Goal: Task Accomplishment & Management: Use online tool/utility

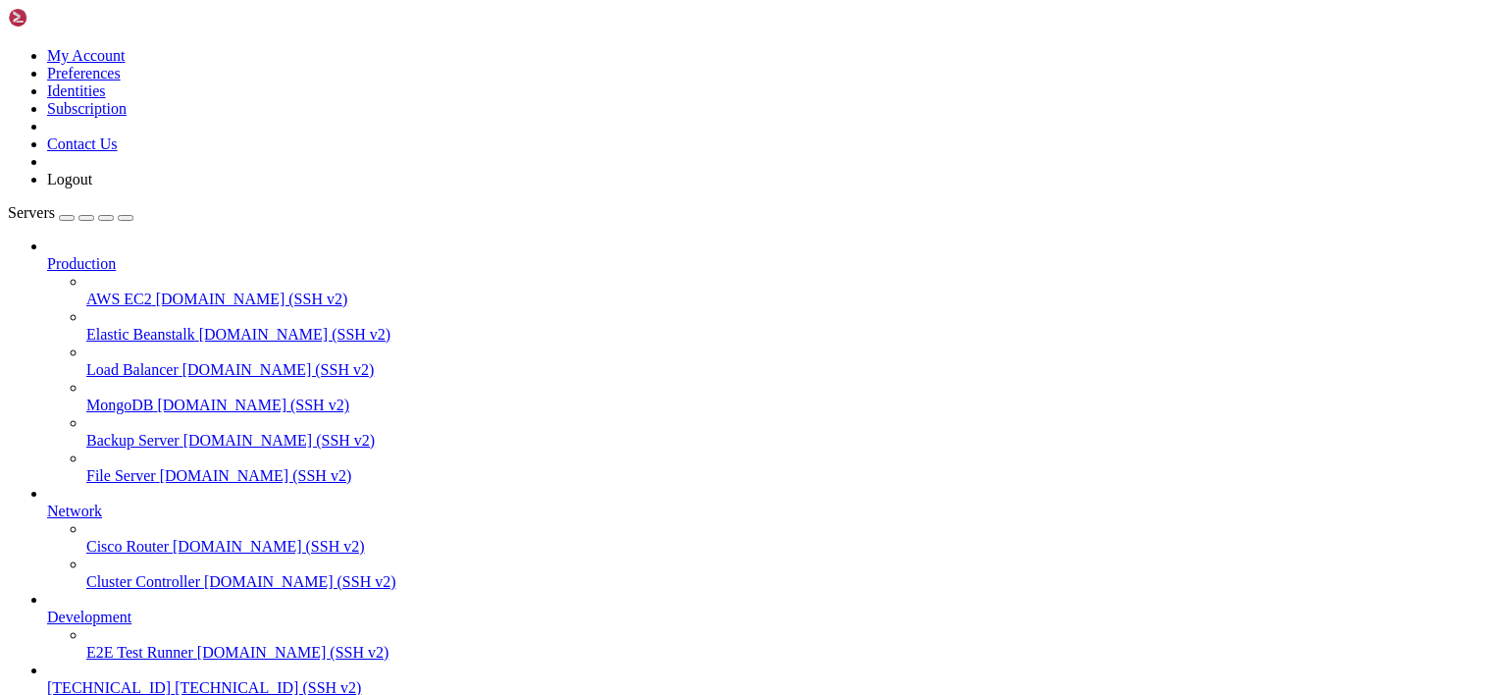
scroll to position [96, 0]
click at [125, 679] on span "[TECHNICAL_ID]" at bounding box center [109, 687] width 124 height 17
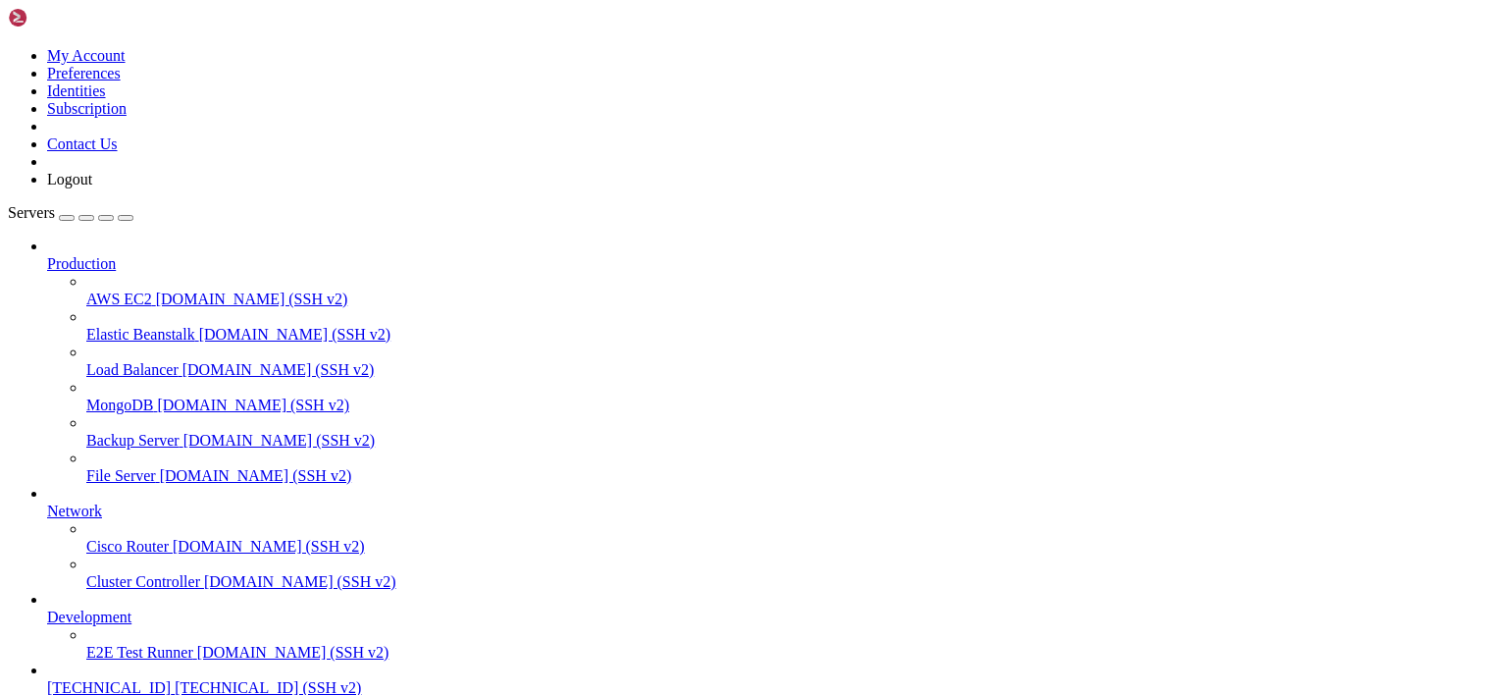
scroll to position [9074, 0]
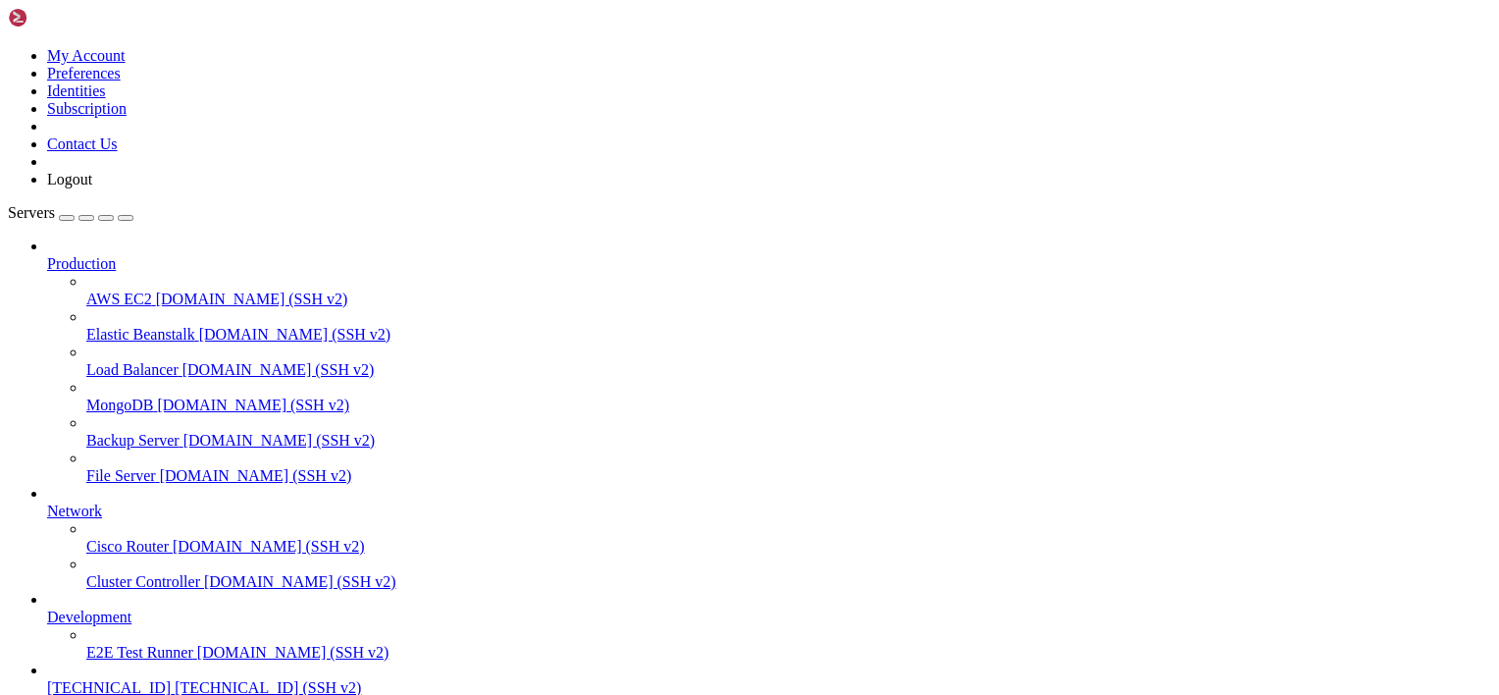
drag, startPoint x: 517, startPoint y: 1609, endPoint x: 1000, endPoint y: 1621, distance: 482.9
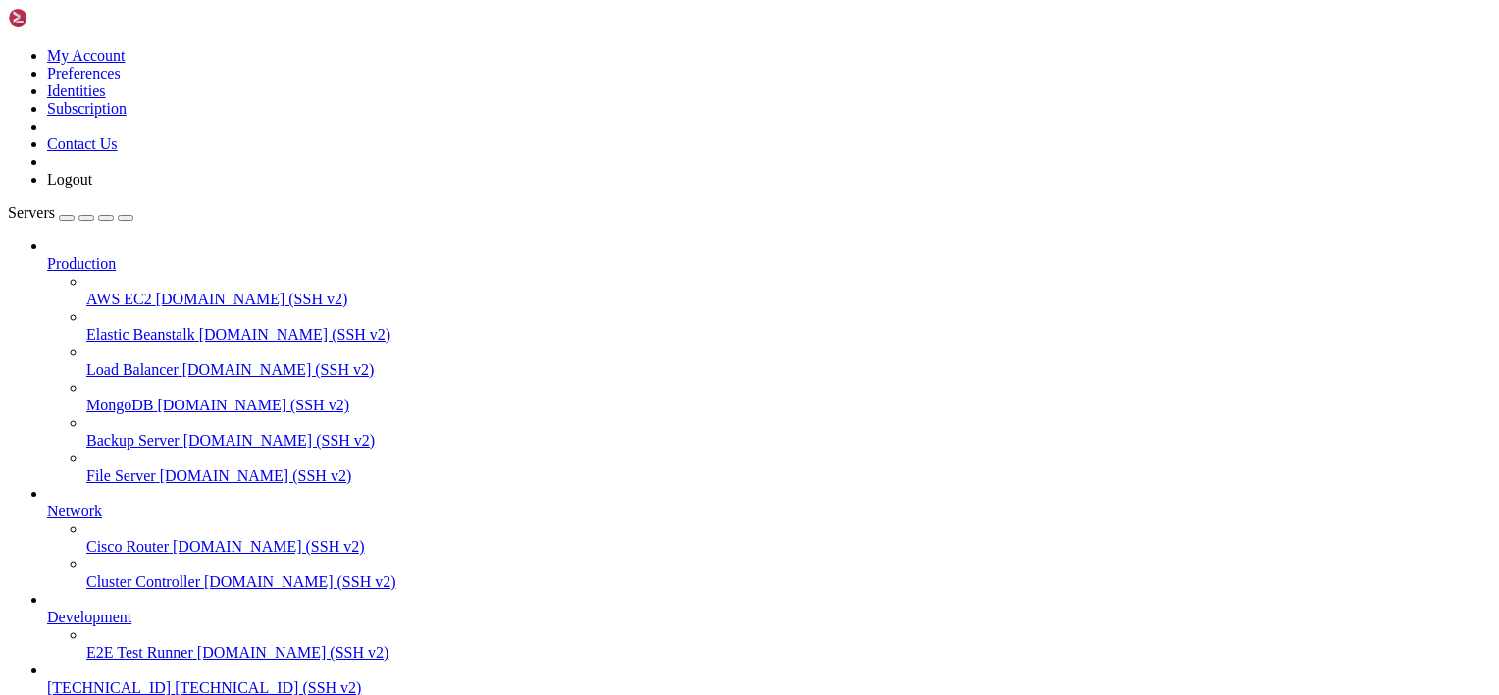
scroll to position [16931, 0]
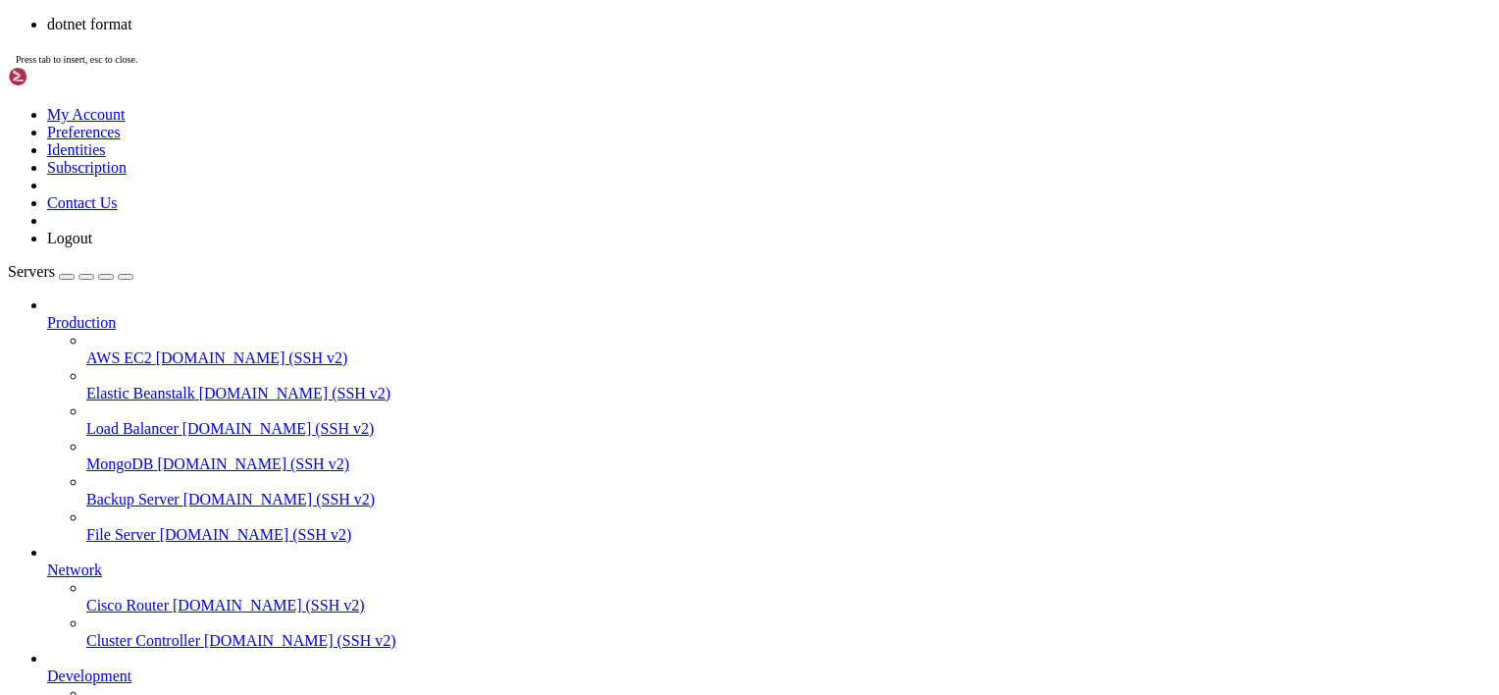
scroll to position [19316, 0]
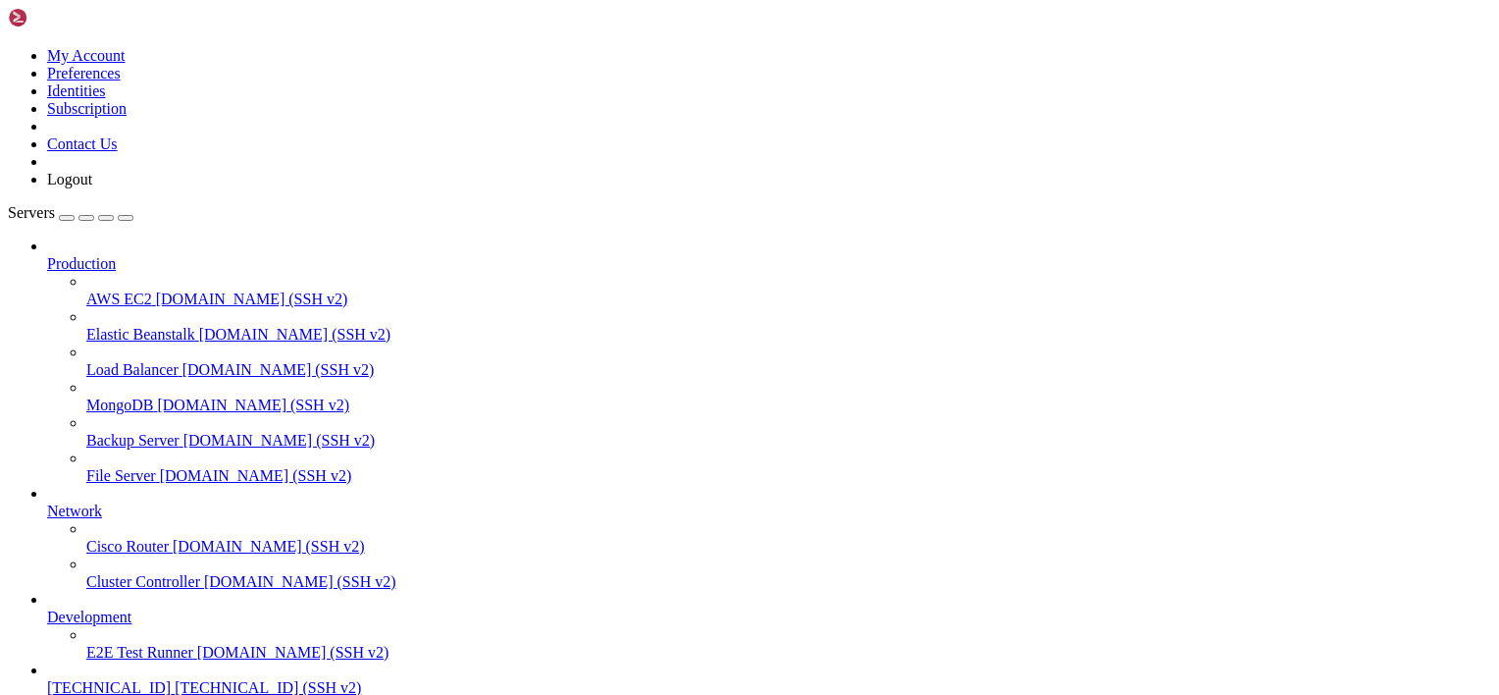
drag, startPoint x: 586, startPoint y: 1391, endPoint x: 579, endPoint y: 1377, distance: 16.2
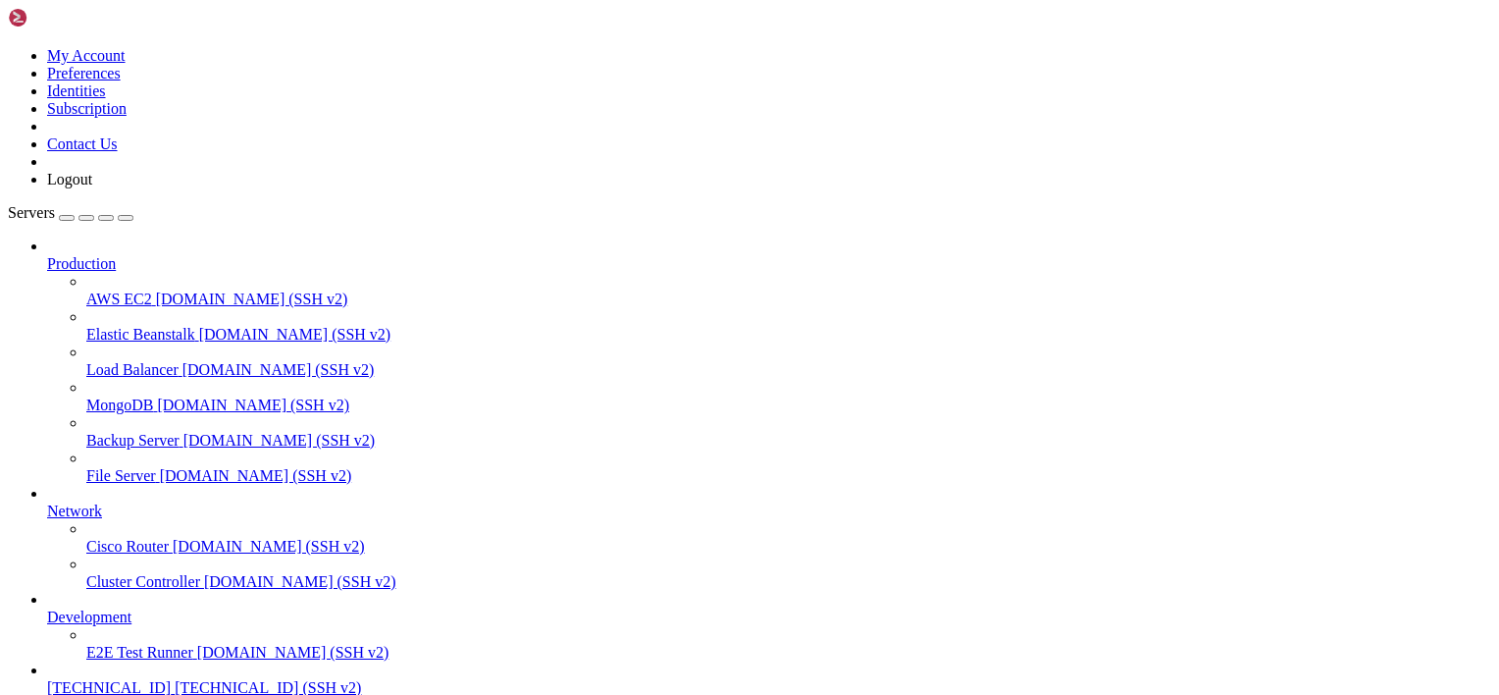
scroll to position [21051, 0]
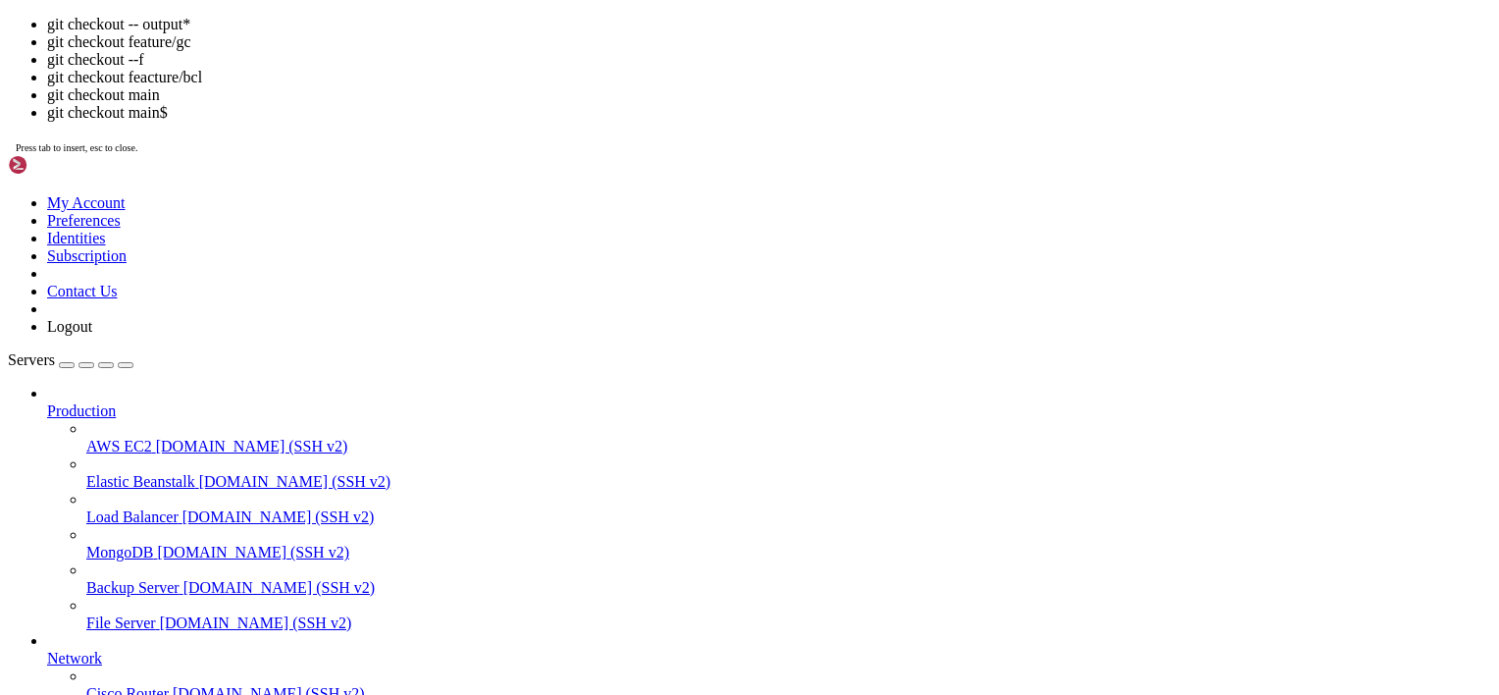
scroll to position [25321, 0]
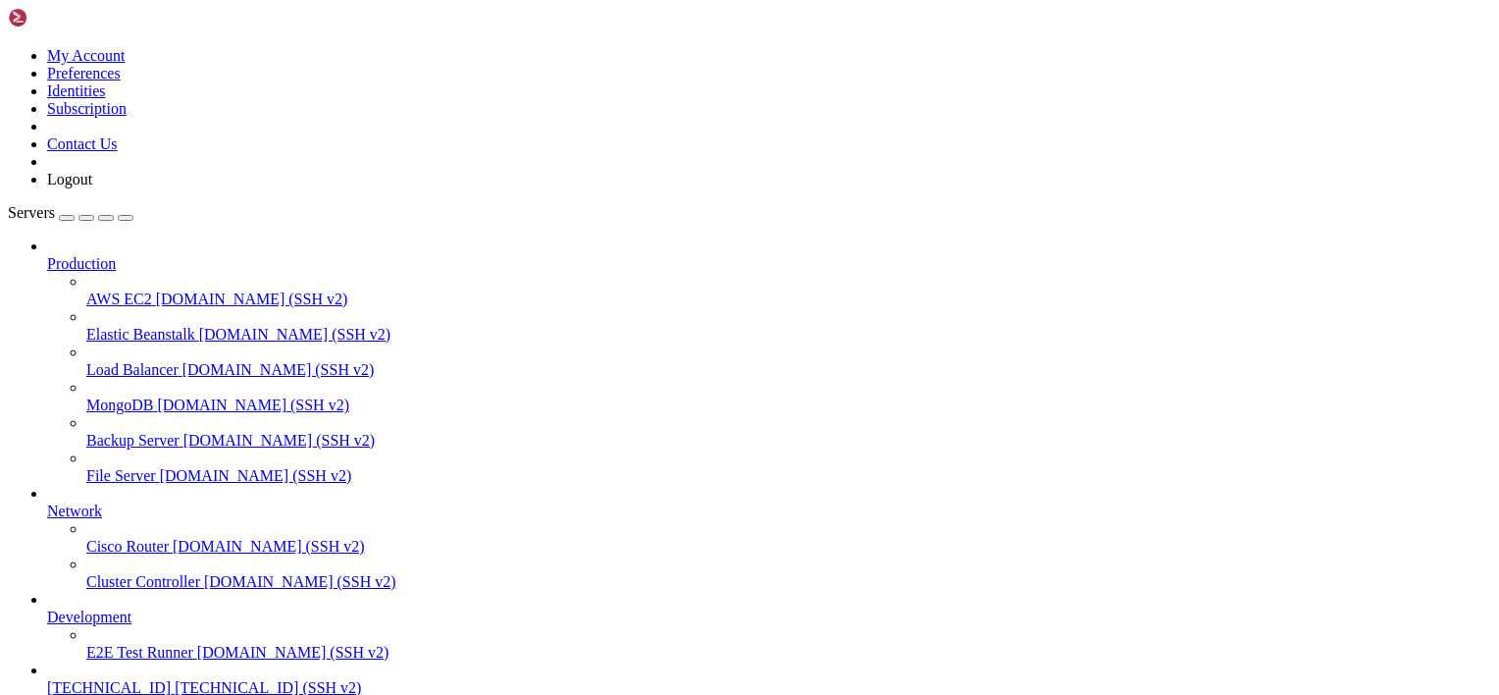
drag, startPoint x: 314, startPoint y: 1423, endPoint x: 228, endPoint y: 1443, distance: 88.8
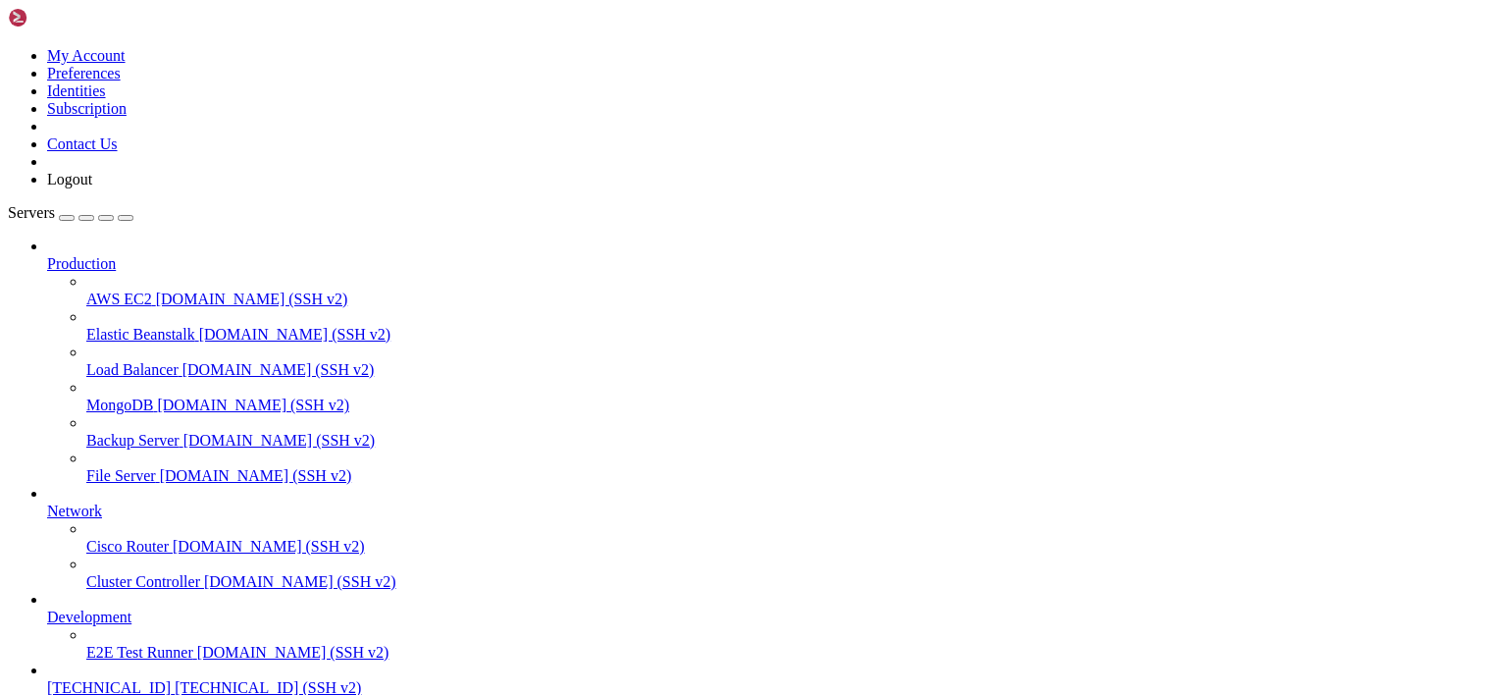
scroll to position [32176, 0]
drag, startPoint x: 282, startPoint y: 1303, endPoint x: 187, endPoint y: 1312, distance: 94.6
drag, startPoint x: 367, startPoint y: 1428, endPoint x: 200, endPoint y: 1443, distance: 167.5
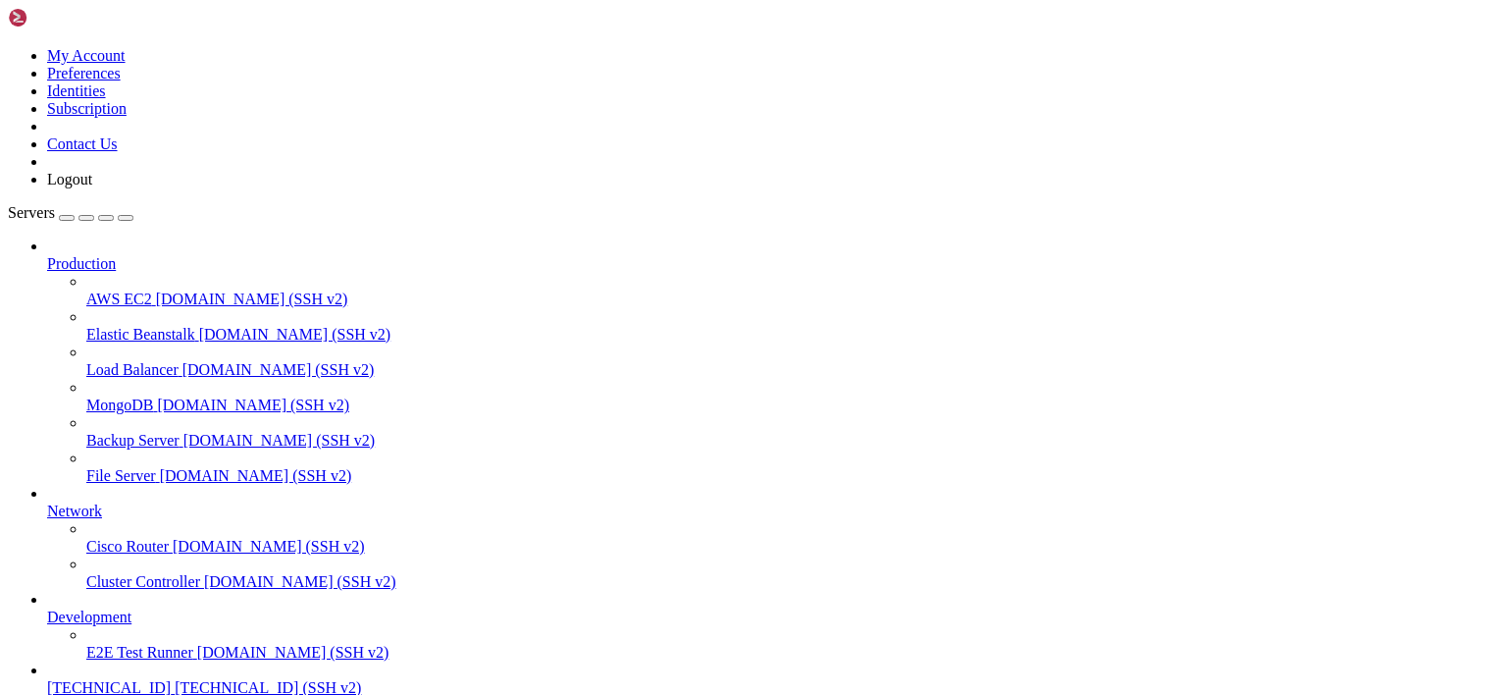
drag, startPoint x: 326, startPoint y: 1308, endPoint x: 219, endPoint y: 1310, distance: 107.0
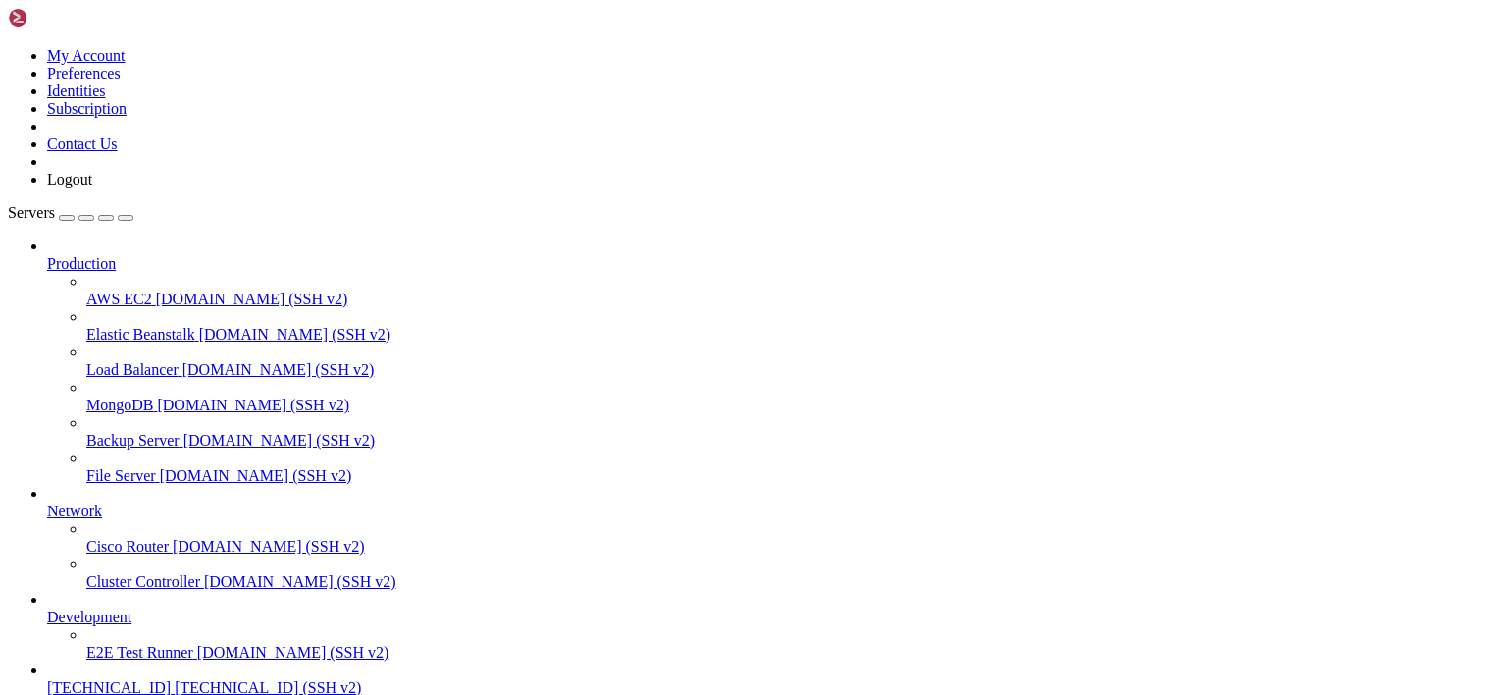
drag, startPoint x: 295, startPoint y: 1362, endPoint x: 148, endPoint y: 1377, distance: 147.9
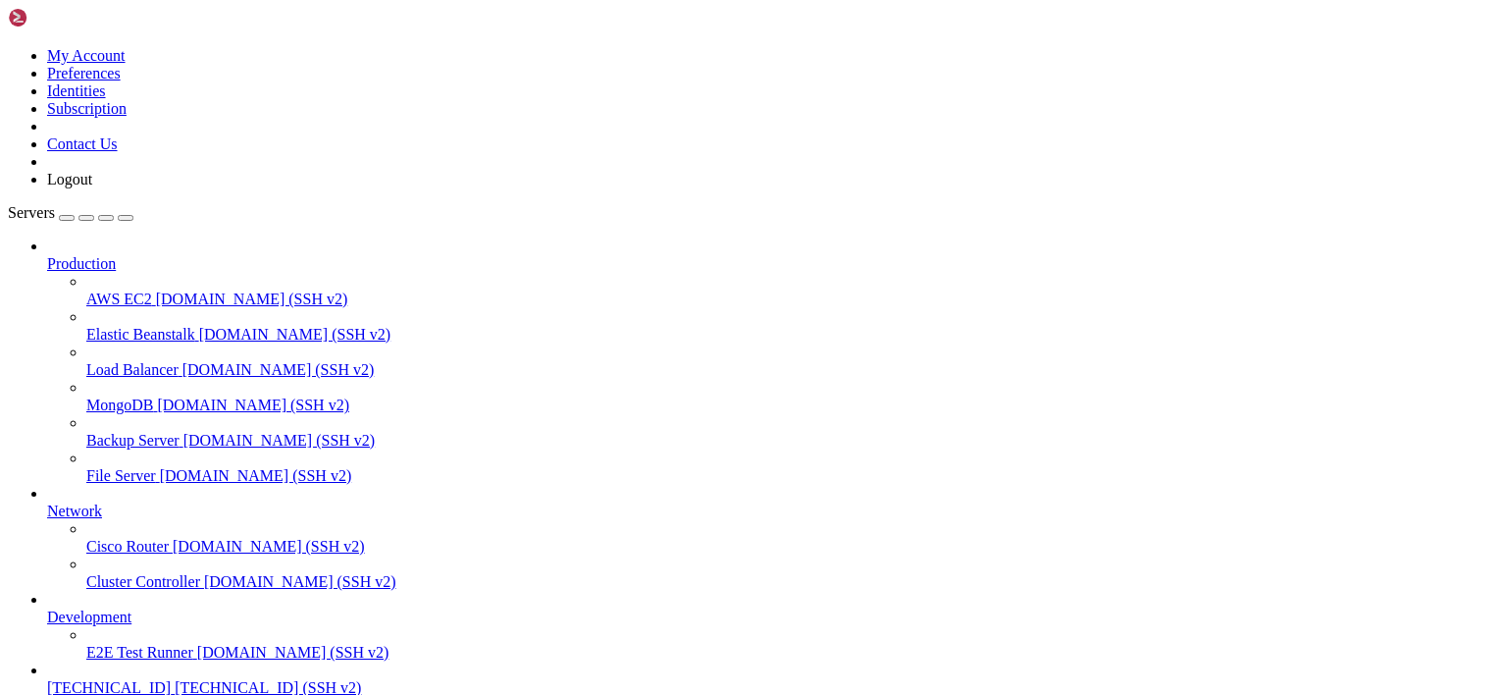
drag, startPoint x: 270, startPoint y: 1479, endPoint x: 78, endPoint y: 1363, distance: 224.5
drag, startPoint x: 413, startPoint y: 1466, endPoint x: 281, endPoint y: 1462, distance: 132.5
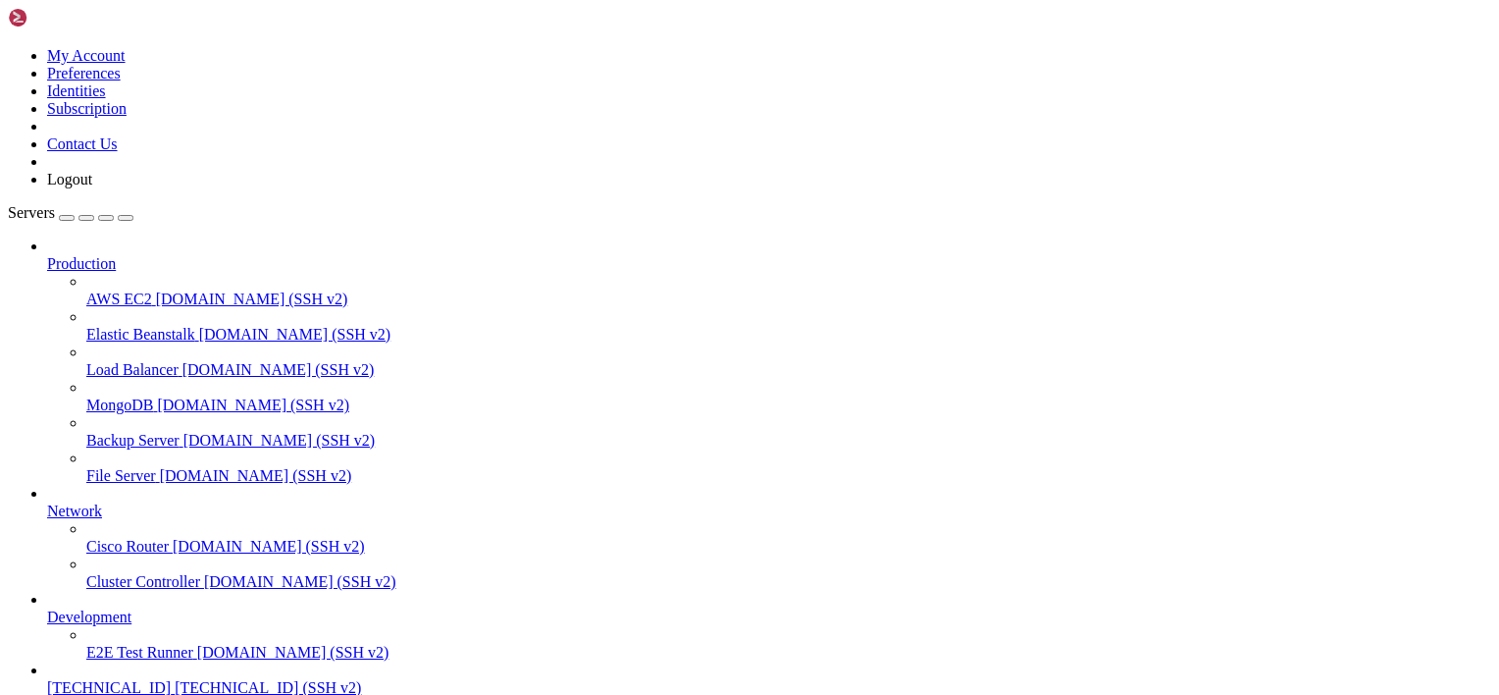
drag, startPoint x: 447, startPoint y: 1406, endPoint x: 285, endPoint y: 1408, distance: 162.9
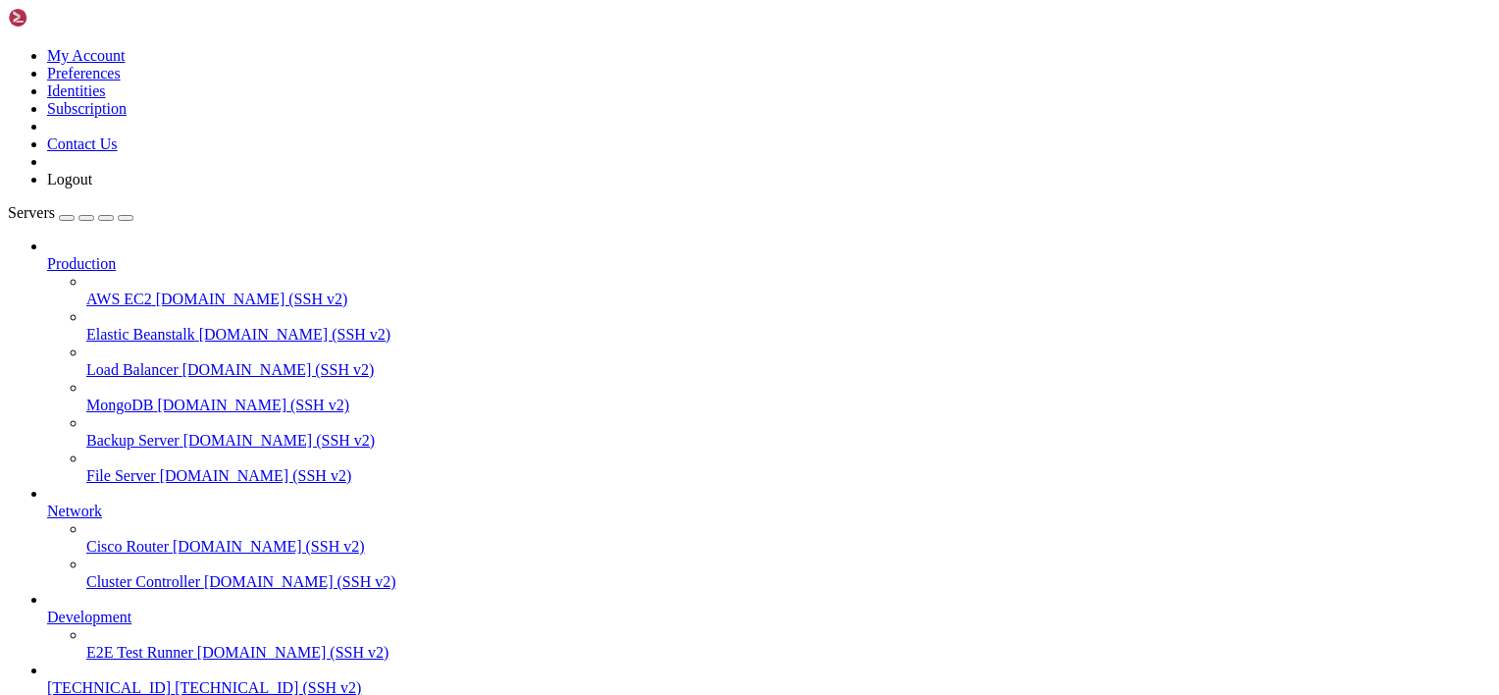
drag, startPoint x: 293, startPoint y: 1452, endPoint x: 228, endPoint y: 1443, distance: 66.3
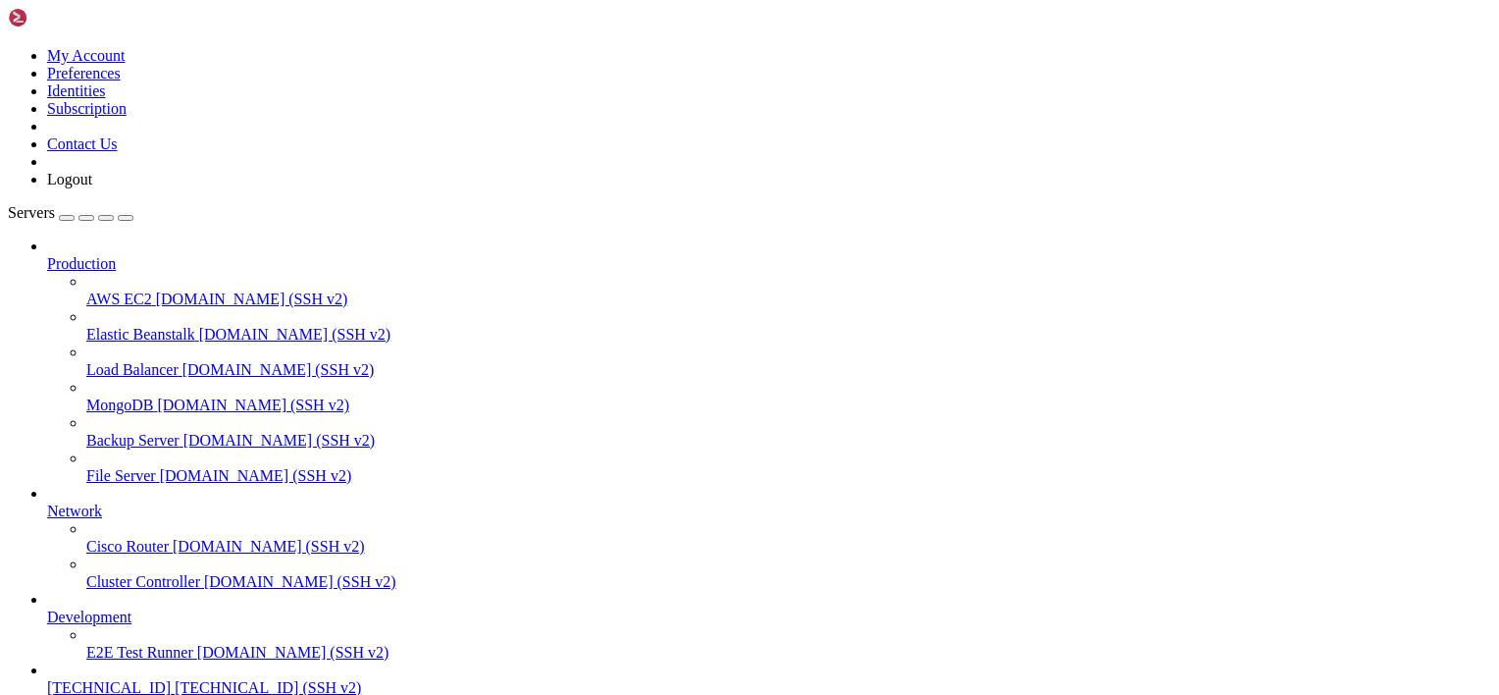
drag, startPoint x: 419, startPoint y: 1399, endPoint x: 255, endPoint y: 1424, distance: 165.7
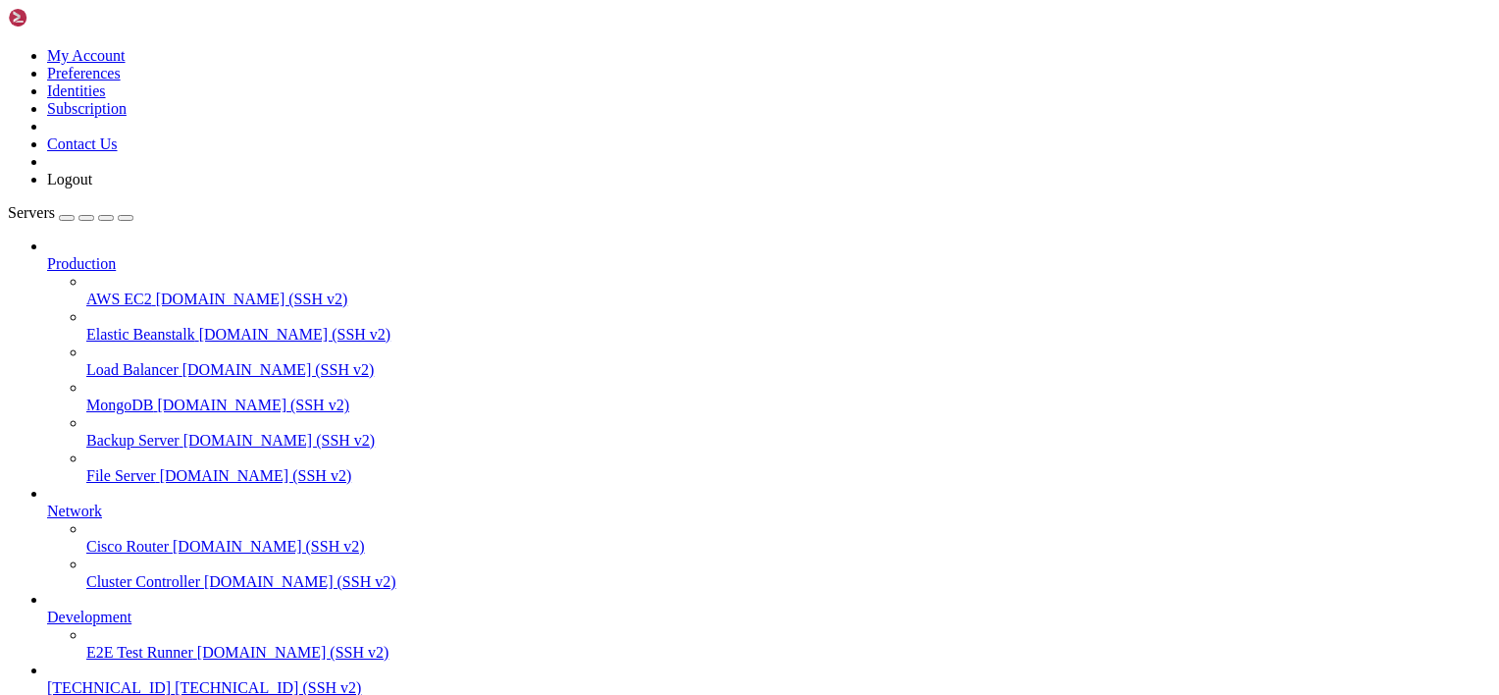
drag, startPoint x: 346, startPoint y: 1557, endPoint x: 516, endPoint y: 1633, distance: 185.8
drag, startPoint x: 182, startPoint y: 1611, endPoint x: 475, endPoint y: 1212, distance: 495.5
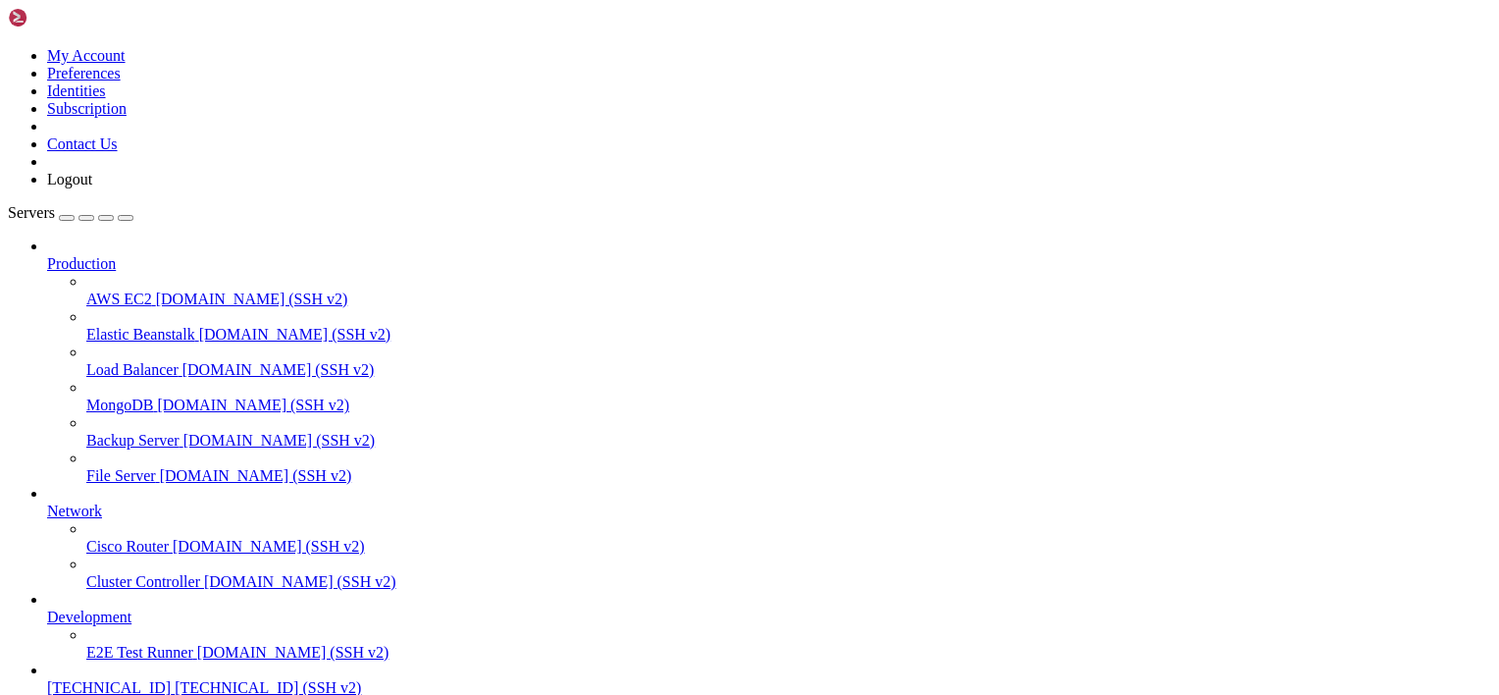
drag, startPoint x: 553, startPoint y: 1449, endPoint x: 305, endPoint y: 1423, distance: 249.7
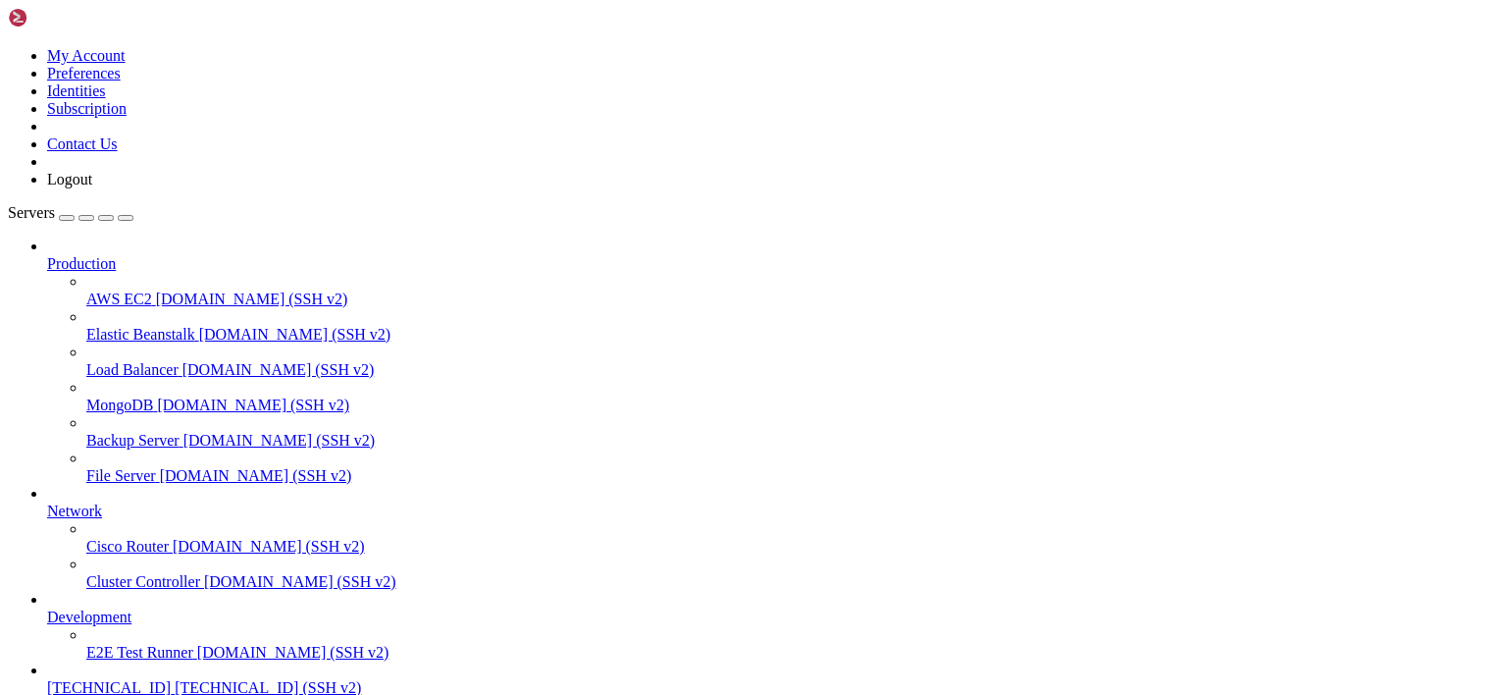
type input "/mnt/sda1/Users/amnesia/Github/nativeaot-patcher"
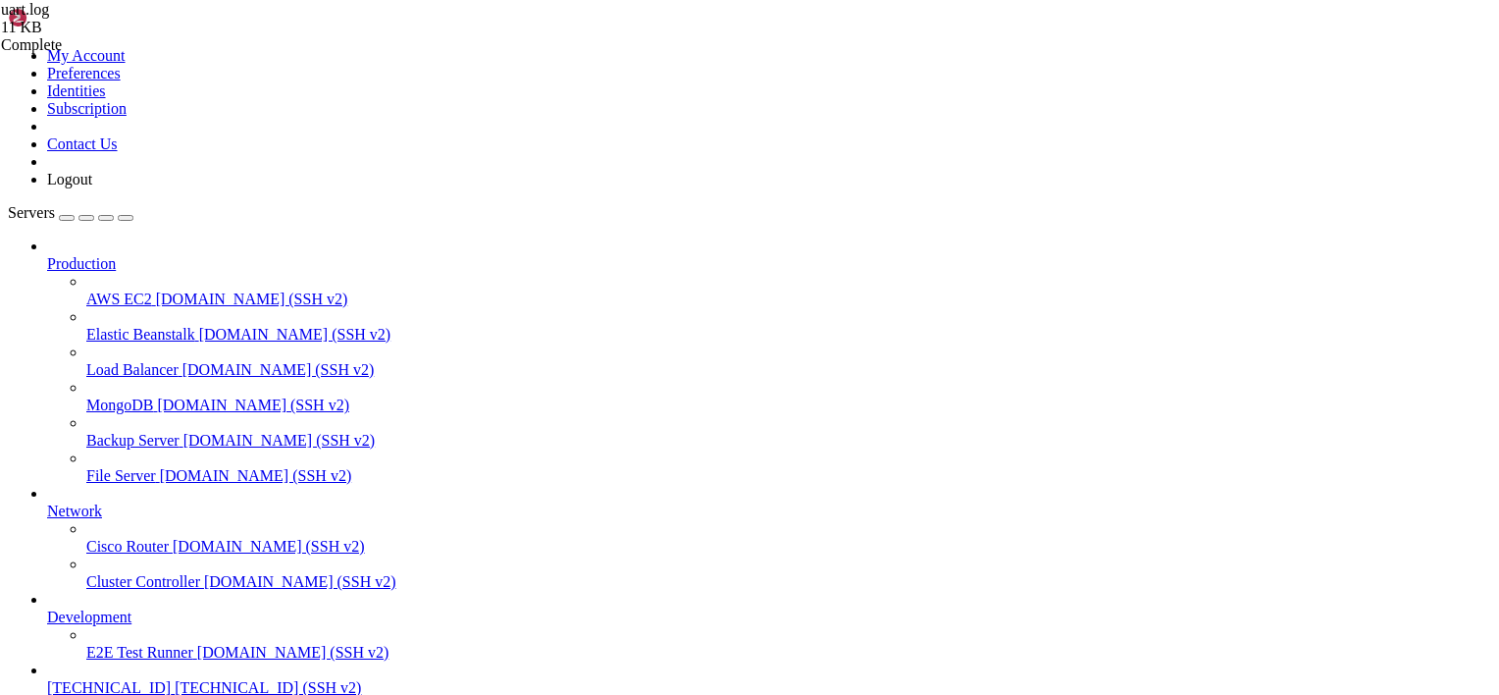
drag, startPoint x: 725, startPoint y: 148, endPoint x: 734, endPoint y: 382, distance: 233.7
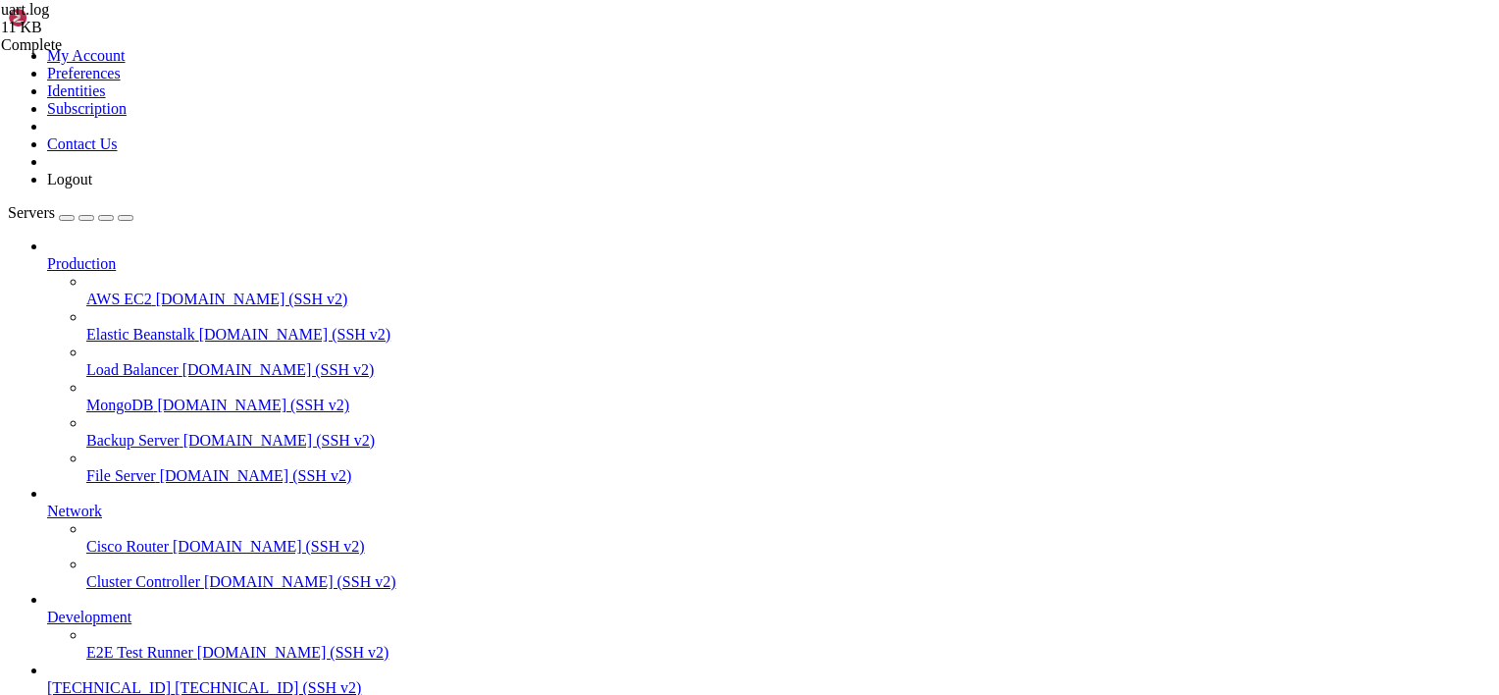
type textarea "[Main] Test 3: Allocating int array (100 elements)..."
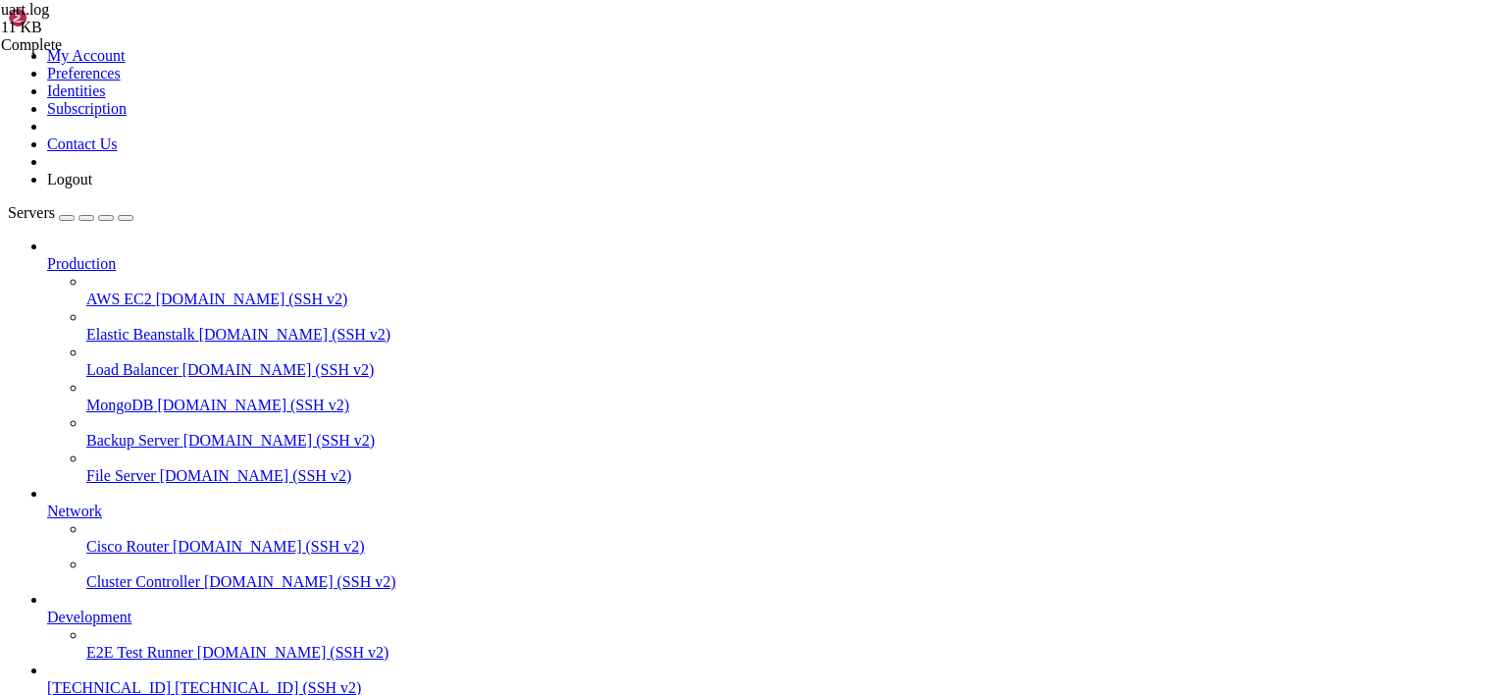
scroll to position [42002, 0]
